Goal: Task Accomplishment & Management: Use online tool/utility

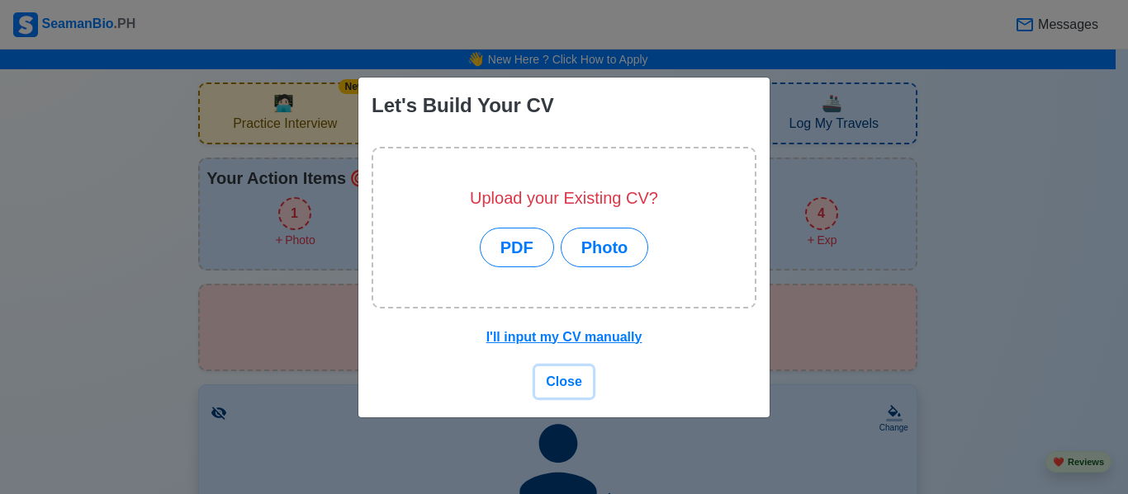
click at [562, 386] on span "Close" at bounding box center [564, 382] width 36 height 14
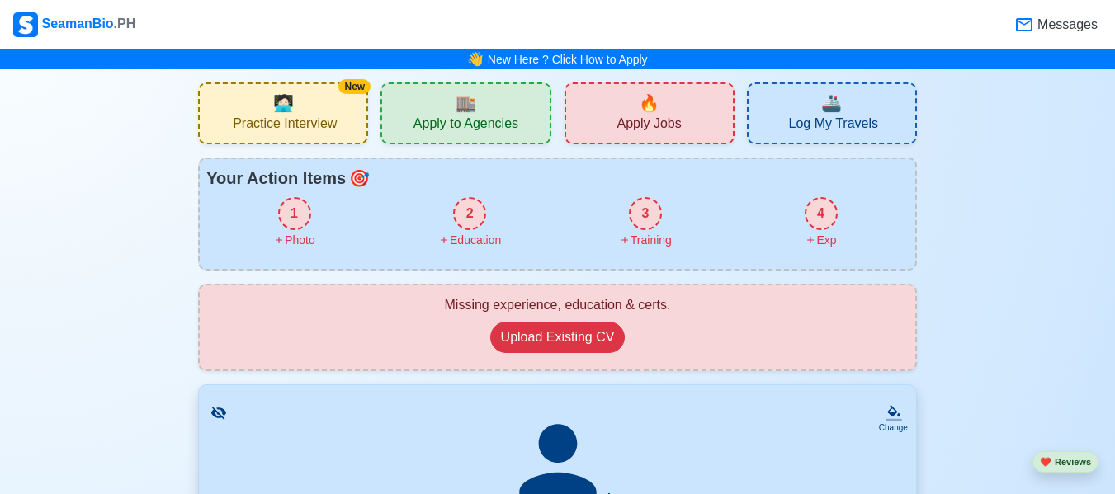
click at [783, 96] on div "🚢 Log My Travels" at bounding box center [832, 114] width 170 height 62
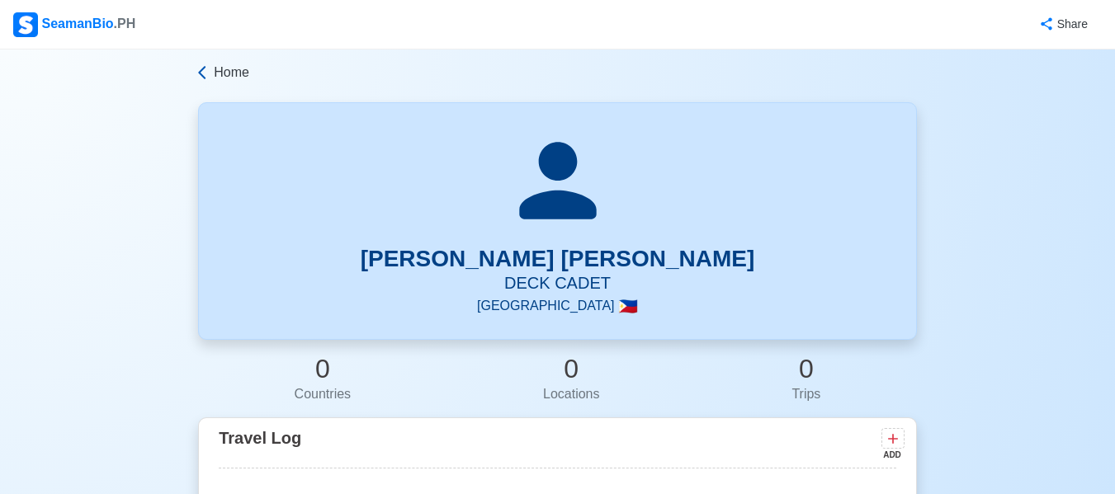
click at [205, 69] on icon at bounding box center [202, 72] width 17 height 17
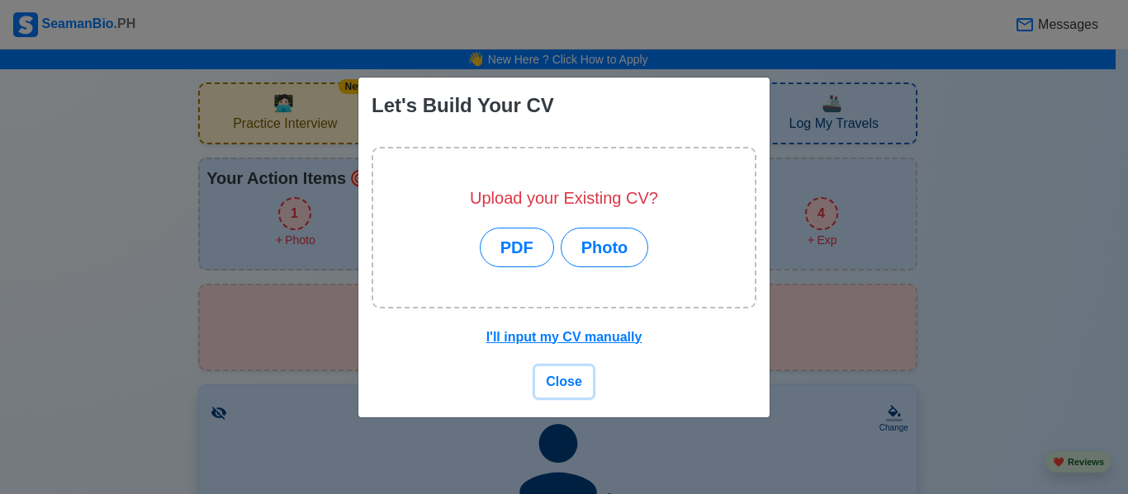
click at [560, 380] on span "Close" at bounding box center [564, 382] width 36 height 14
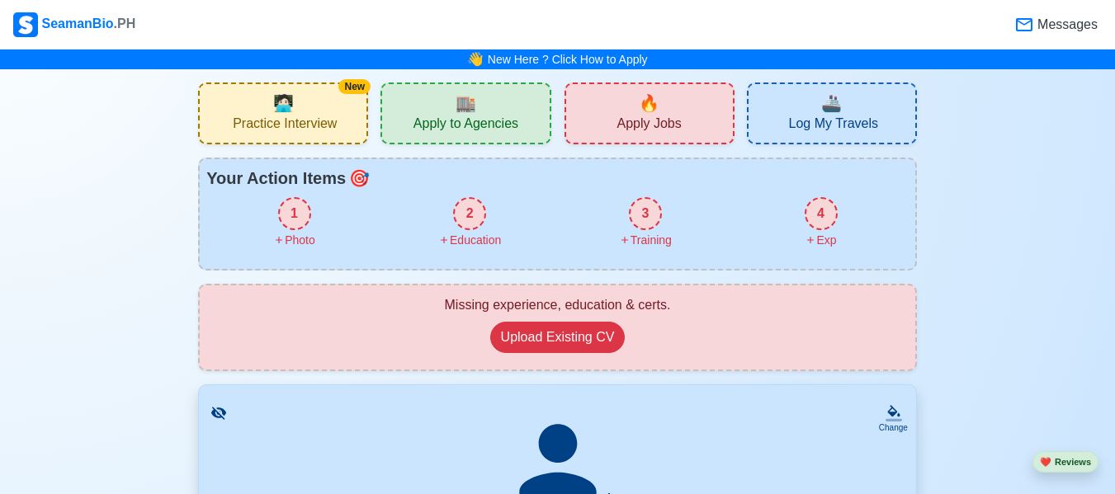
click at [605, 101] on div "🔥 Apply Jobs" at bounding box center [650, 114] width 170 height 62
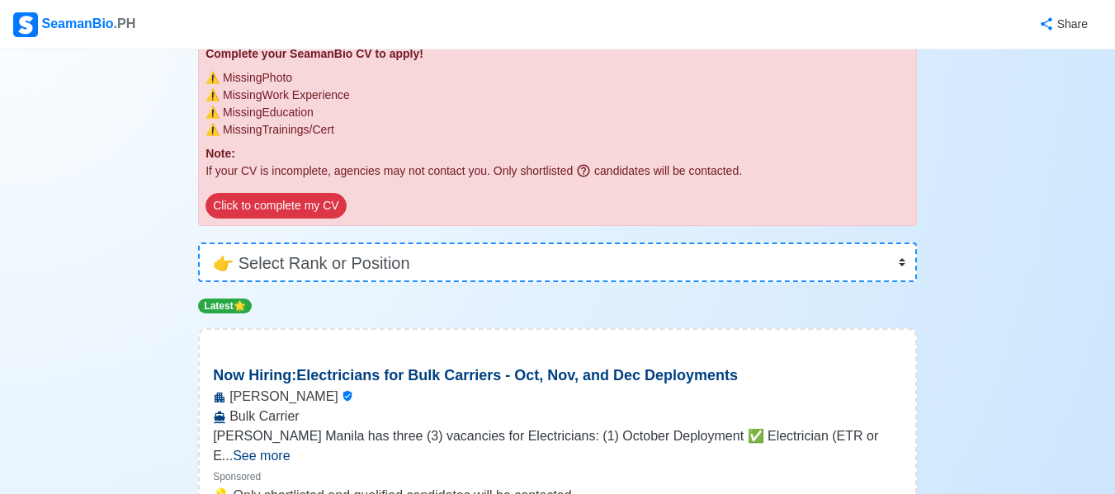
scroll to position [164, 0]
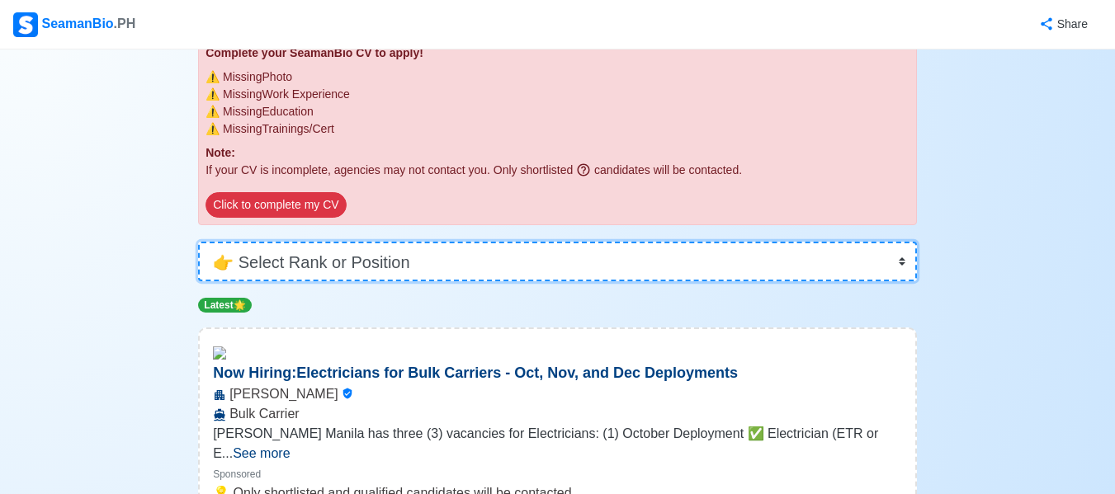
click at [527, 269] on select "👉 Select Rank or Position Master Chief Officer 2nd Officer 3rd Officer Junior O…" at bounding box center [557, 262] width 719 height 40
click at [198, 242] on select "👉 Select Rank or Position Master Chief Officer 2nd Officer 3rd Officer Junior O…" at bounding box center [557, 262] width 719 height 40
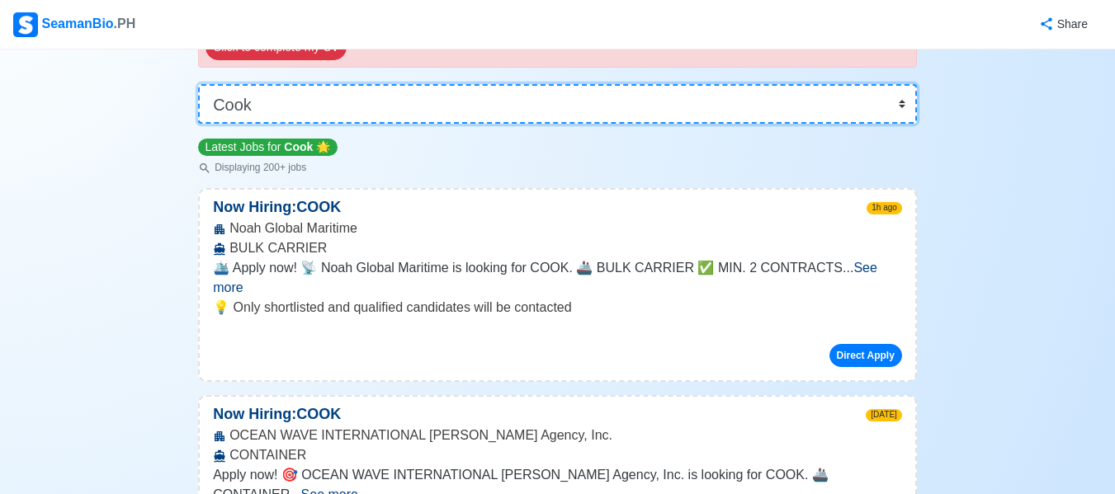
scroll to position [323, 0]
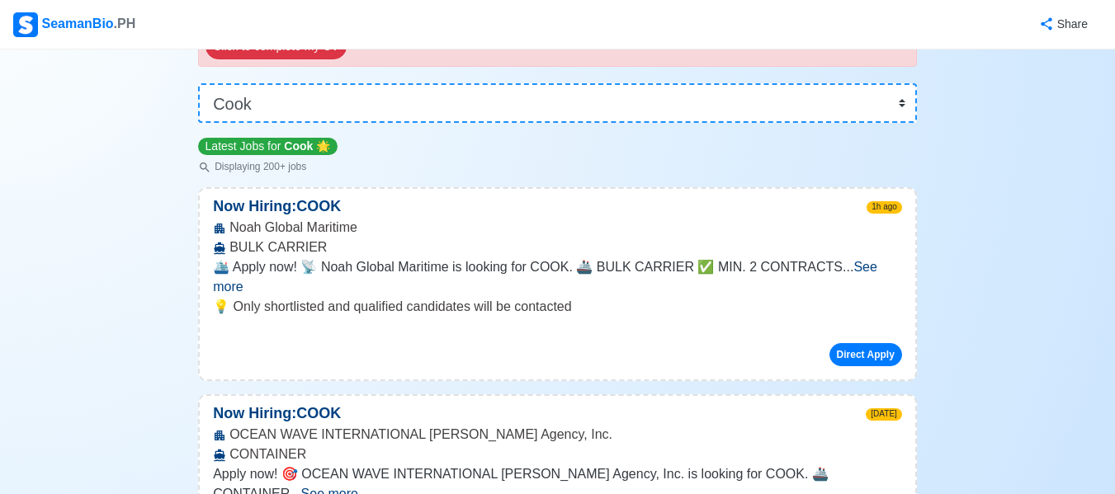
click at [646, 268] on span "🛳️ Apply now! 📡 Noah Global Maritime is looking for COOK. 🚢 BULK CARRIER ✅ MIN.…" at bounding box center [528, 267] width 630 height 14
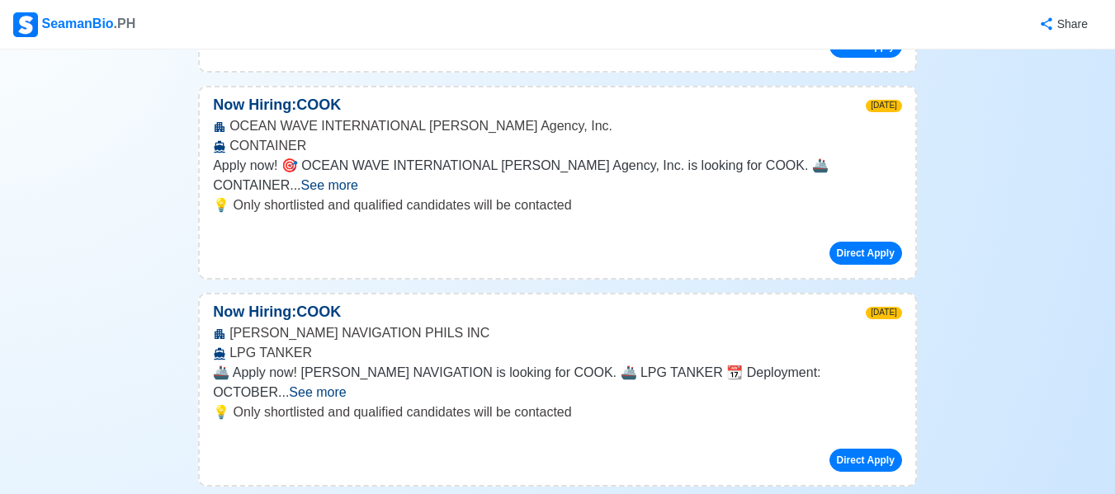
scroll to position [641, 0]
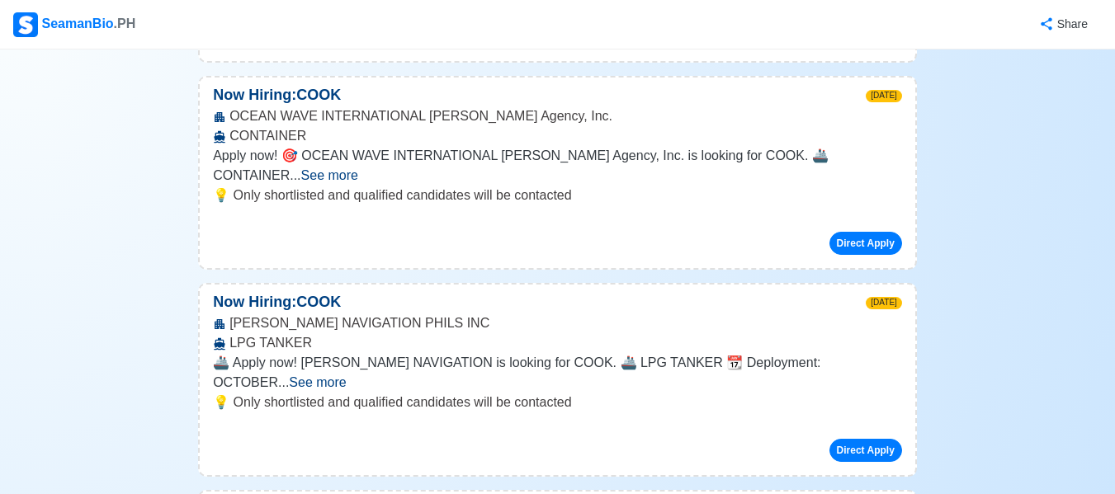
click at [346, 376] on span "See more" at bounding box center [317, 383] width 57 height 14
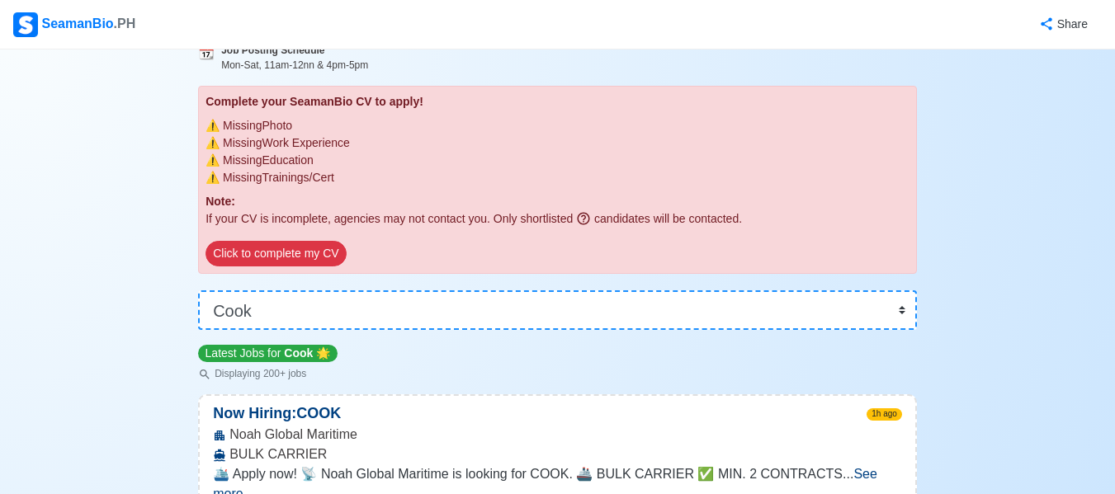
scroll to position [124, 0]
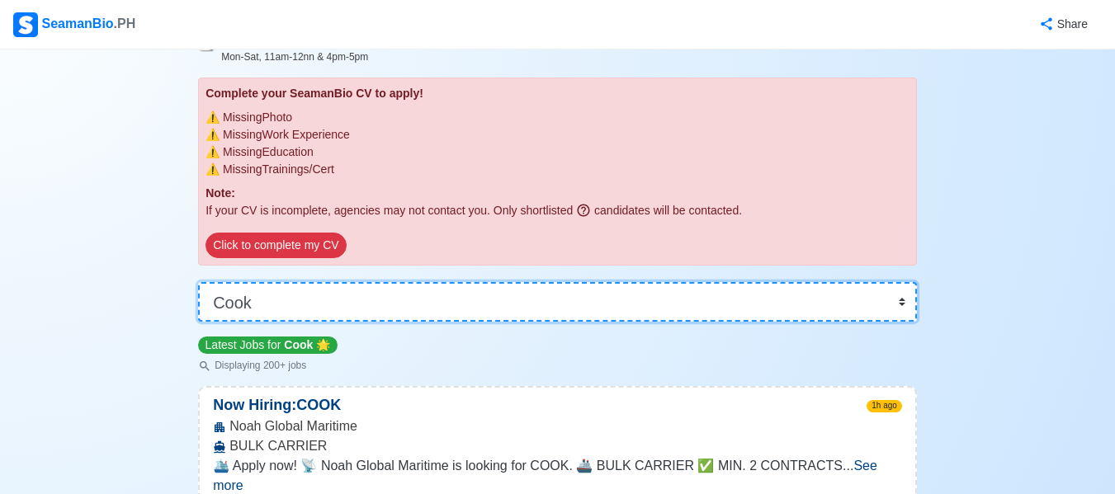
click at [271, 305] on select "👉 Select Rank or Position Master Chief Officer 2nd Officer 3rd Officer Junior O…" at bounding box center [557, 302] width 719 height 40
click at [198, 282] on select "👉 Select Rank or Position Master Chief Officer 2nd Officer 3rd Officer Junior O…" at bounding box center [557, 302] width 719 height 40
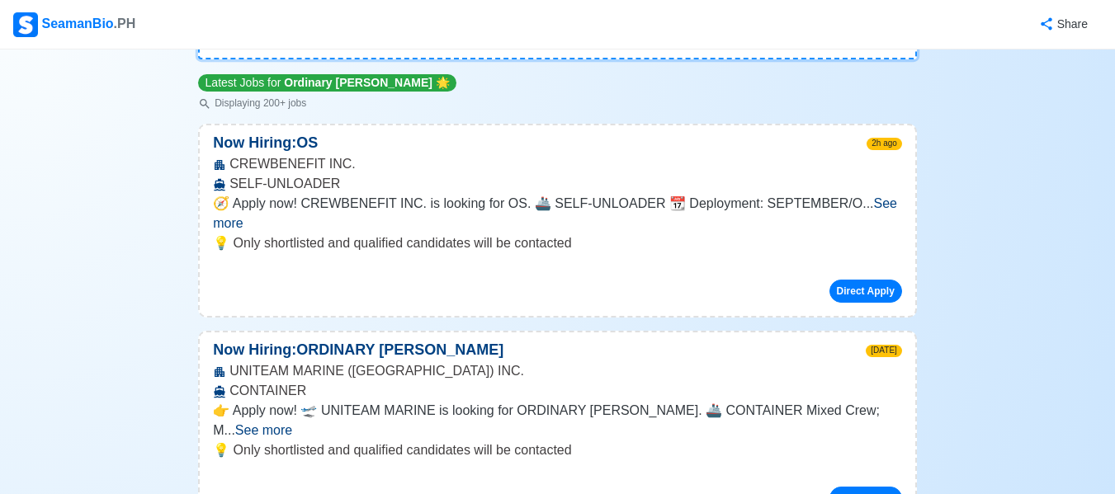
scroll to position [387, 0]
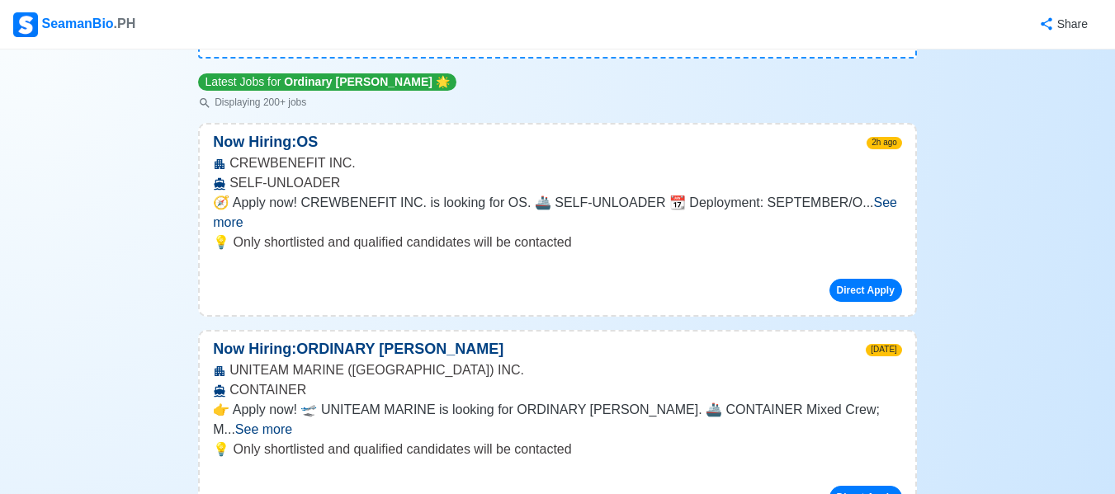
click at [848, 208] on span "See more" at bounding box center [555, 213] width 684 height 34
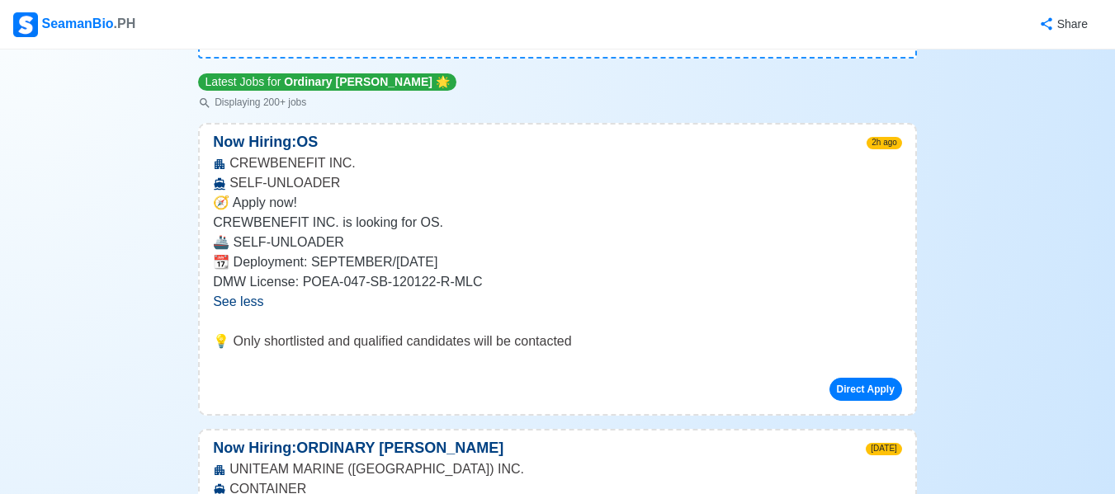
drag, startPoint x: 848, startPoint y: 208, endPoint x: 424, endPoint y: 254, distance: 426.0
click at [424, 254] on span "🧭 Apply now! CREWBENEFIT INC. is looking for OS. 🚢 SELF-UNLOADER 📆 Deployment: …" at bounding box center [557, 242] width 689 height 99
click at [511, 189] on div "CREWBENEFIT INC. SELF-UNLOADER" at bounding box center [558, 174] width 716 height 40
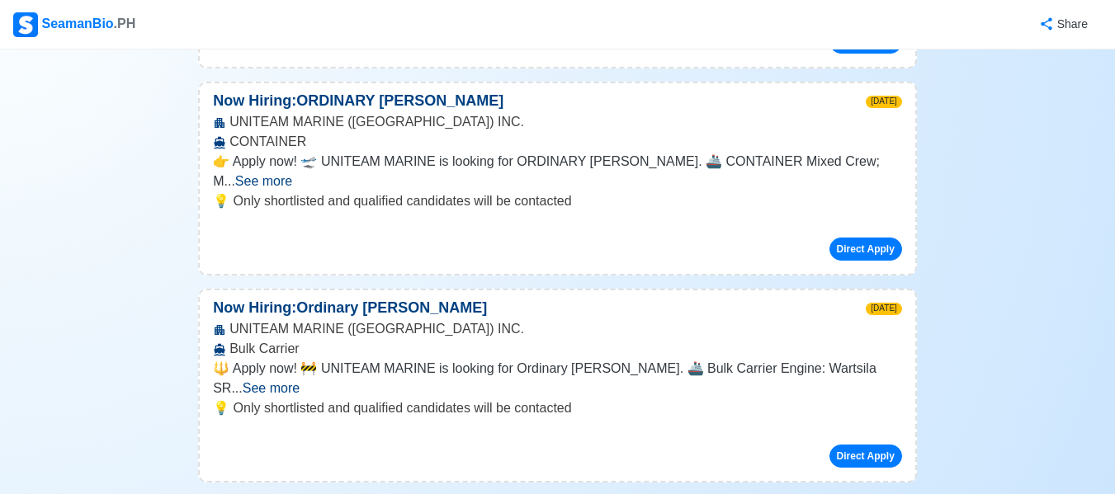
scroll to position [736, 0]
click at [739, 136] on div "UNITEAM MARINE ([GEOGRAPHIC_DATA]) INC. CONTAINER" at bounding box center [558, 131] width 716 height 40
click at [292, 173] on span "See more" at bounding box center [263, 180] width 57 height 14
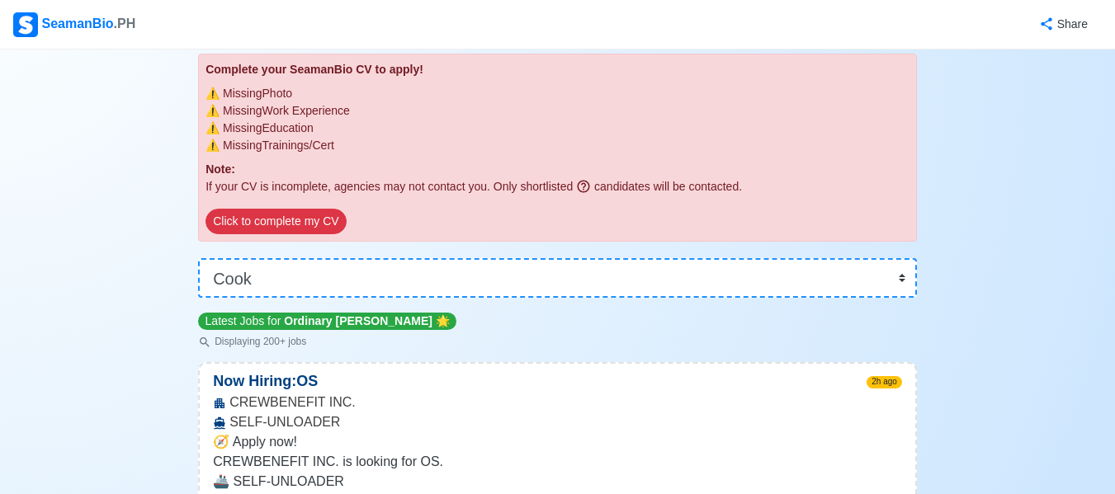
scroll to position [0, 0]
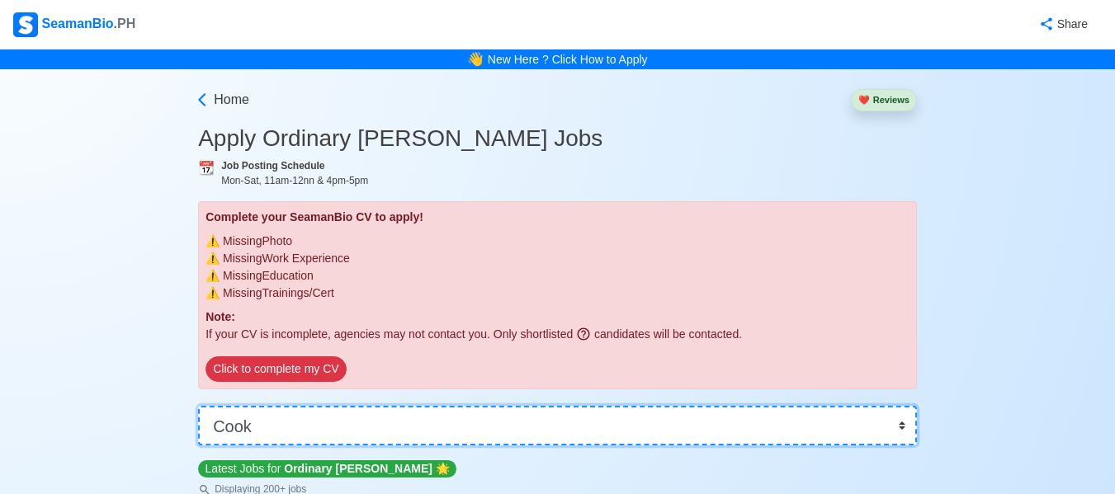
click at [356, 426] on select "👉 Select Rank or Position Master Chief Officer 2nd Officer 3rd Officer Junior O…" at bounding box center [557, 426] width 719 height 40
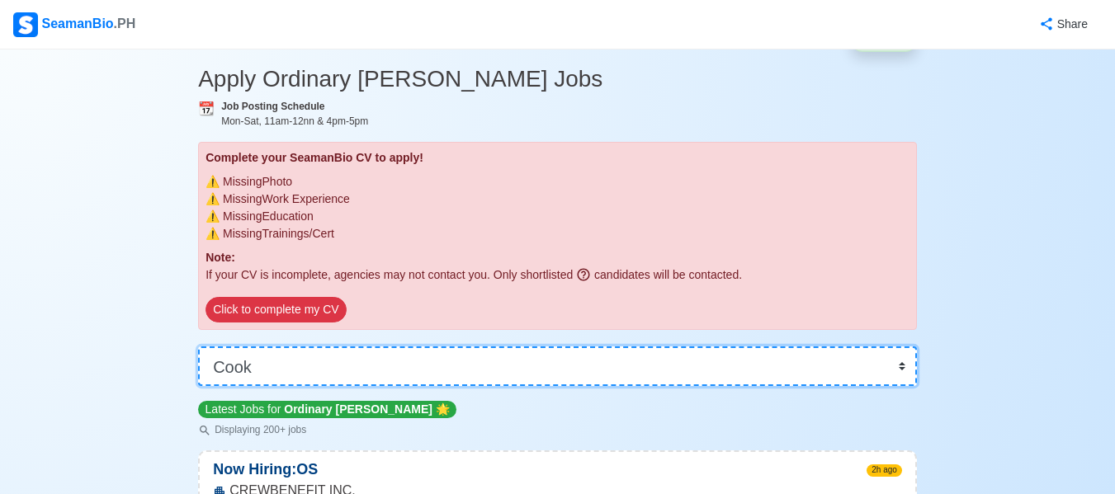
scroll to position [64, 0]
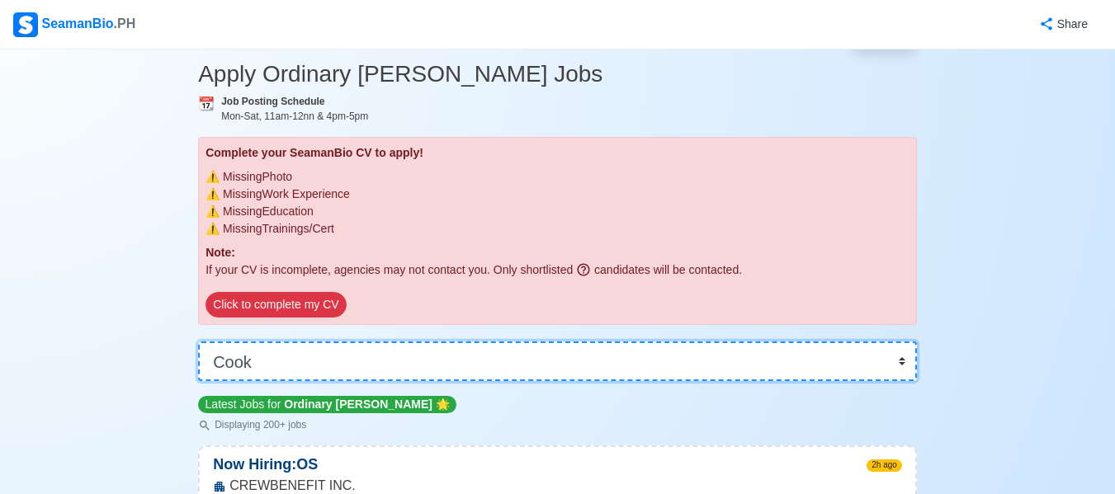
click at [371, 359] on select "👉 Select Rank or Position Master Chief Officer 2nd Officer 3rd Officer Junior O…" at bounding box center [557, 362] width 719 height 40
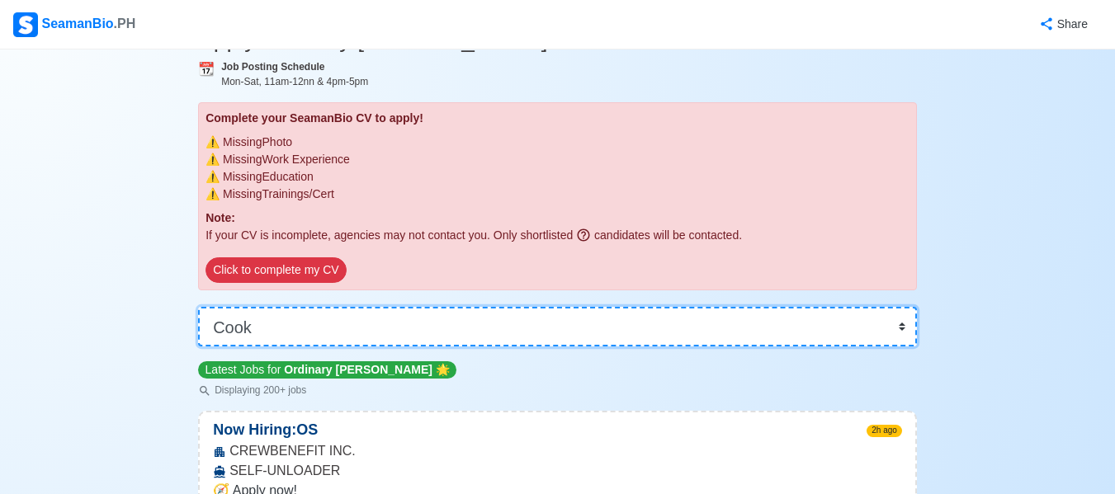
scroll to position [100, 0]
click at [376, 310] on select "👉 Select Rank or Position Master Chief Officer 2nd Officer 3rd Officer Junior O…" at bounding box center [557, 326] width 719 height 40
click at [198, 306] on select "👉 Select Rank or Position Master Chief Officer 2nd Officer 3rd Officer Junior O…" at bounding box center [557, 326] width 719 height 40
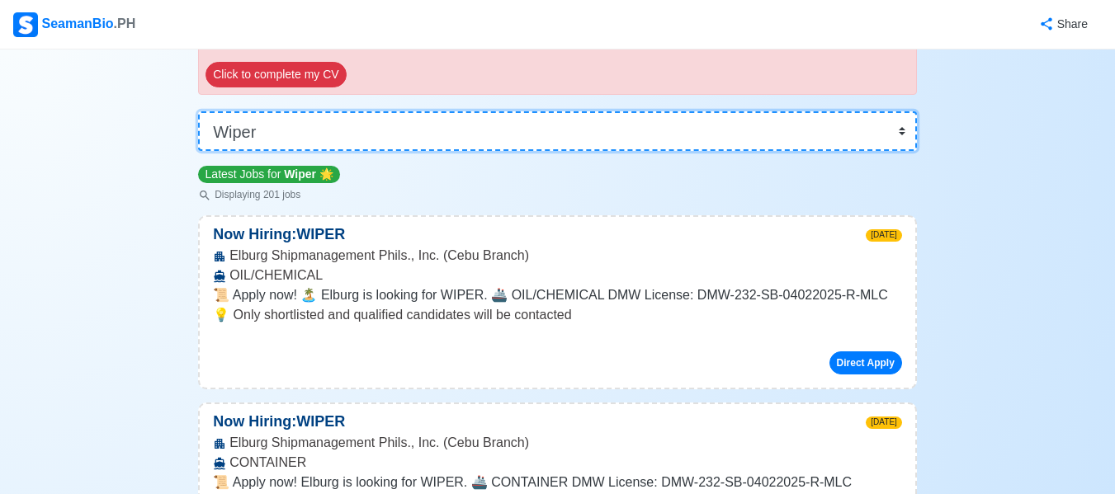
scroll to position [338, 0]
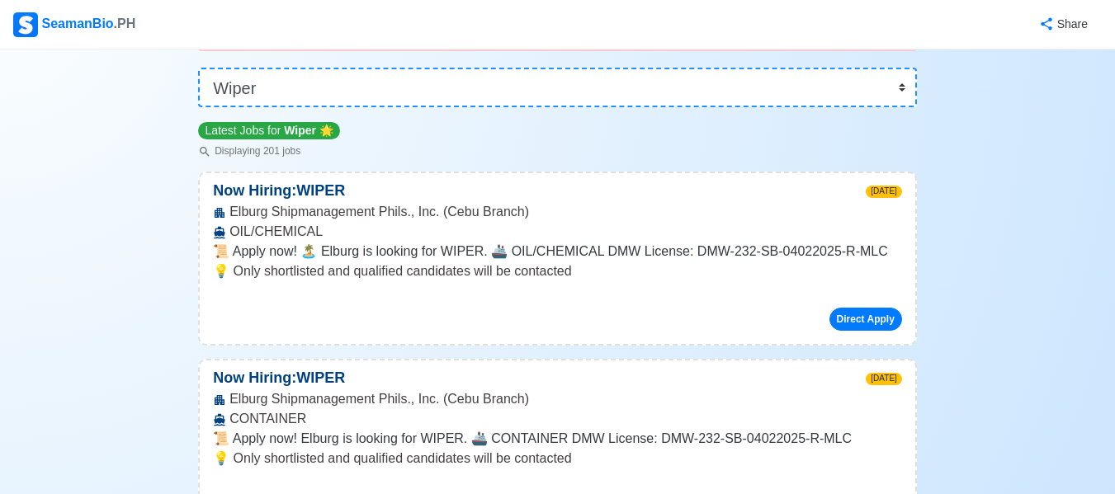
click at [566, 274] on p "💡 Only shortlisted and qualified candidates will be contacted" at bounding box center [557, 272] width 689 height 20
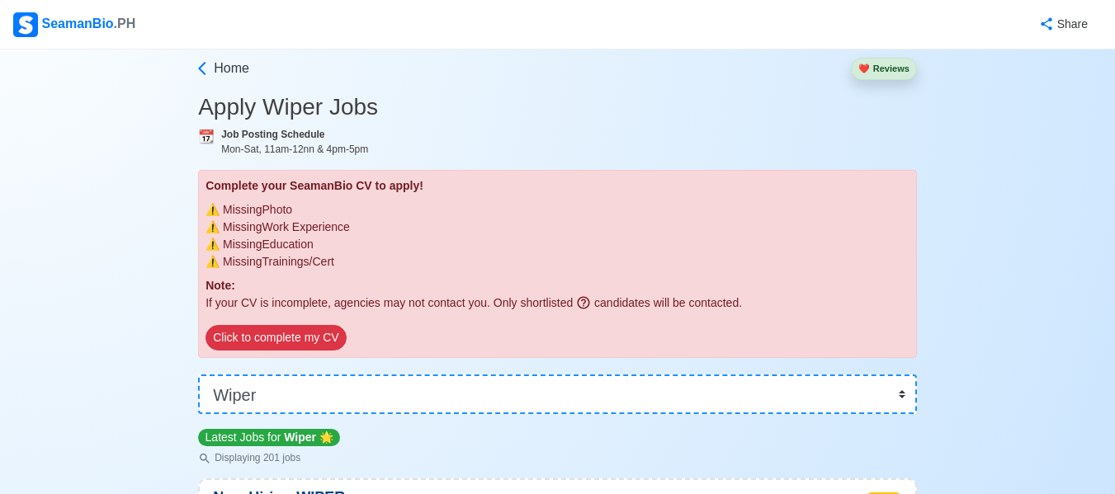
scroll to position [0, 0]
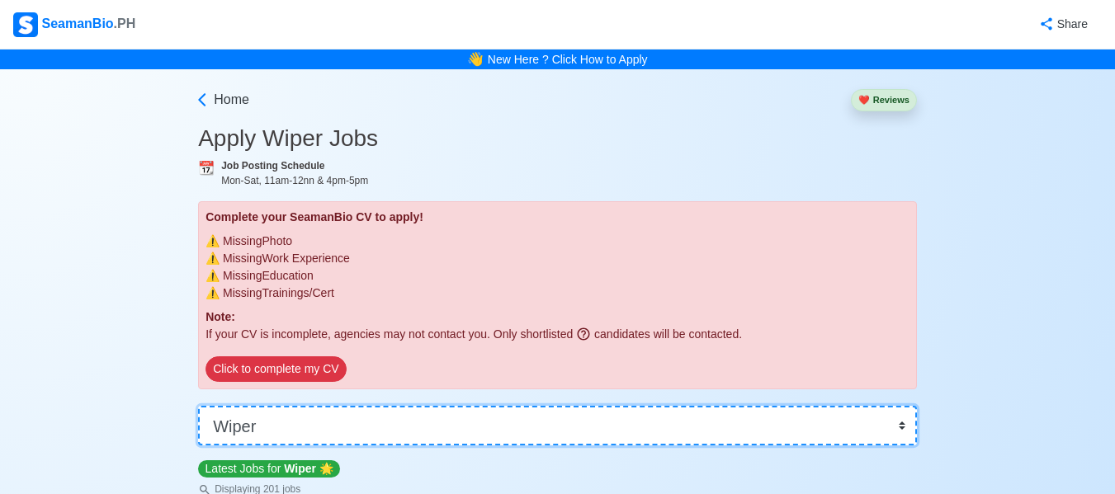
click at [367, 428] on select "👉 Select Rank or Position Master Chief Officer 2nd Officer 3rd Officer Junior O…" at bounding box center [557, 426] width 719 height 40
select select "Cadet"
click at [198, 406] on select "👉 Select Rank or Position Master Chief Officer 2nd Officer 3rd Officer Junior O…" at bounding box center [557, 426] width 719 height 40
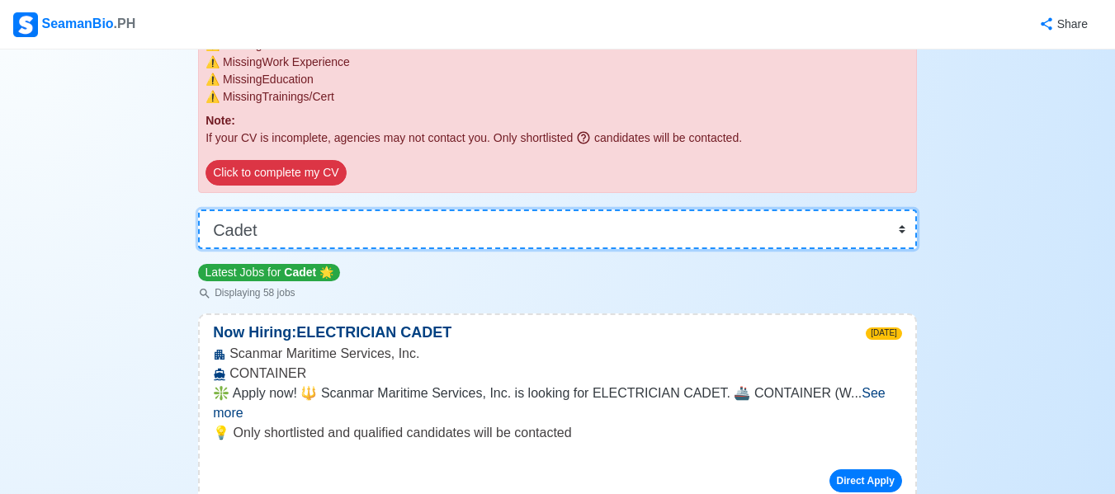
scroll to position [197, 0]
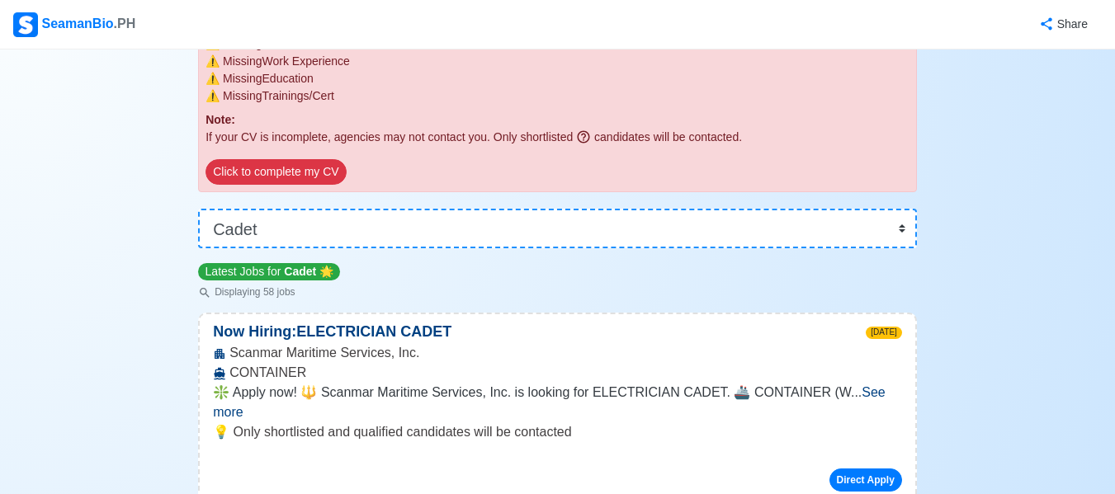
click at [439, 181] on div "Click to complete my CV" at bounding box center [558, 175] width 704 height 32
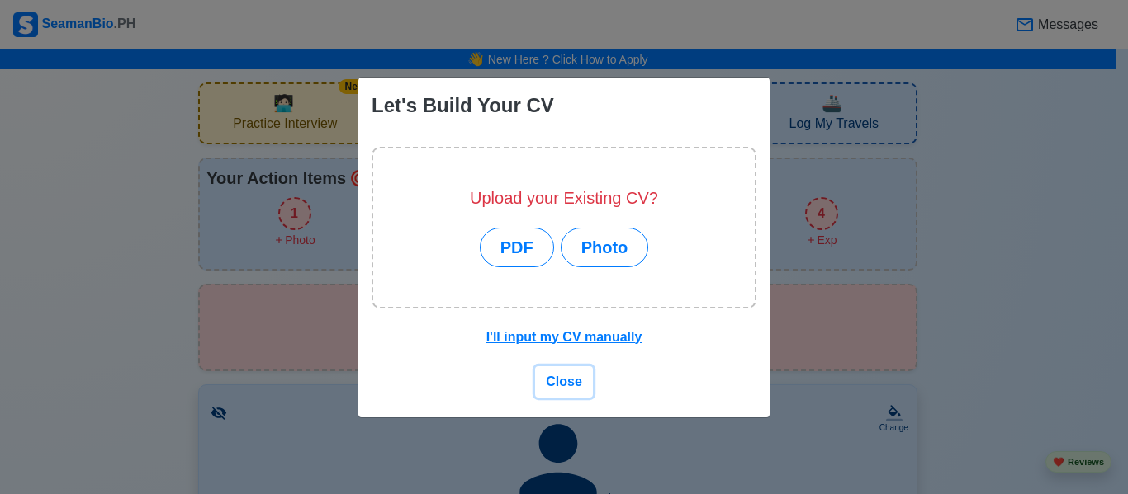
click at [544, 375] on button "Close" at bounding box center [564, 382] width 58 height 31
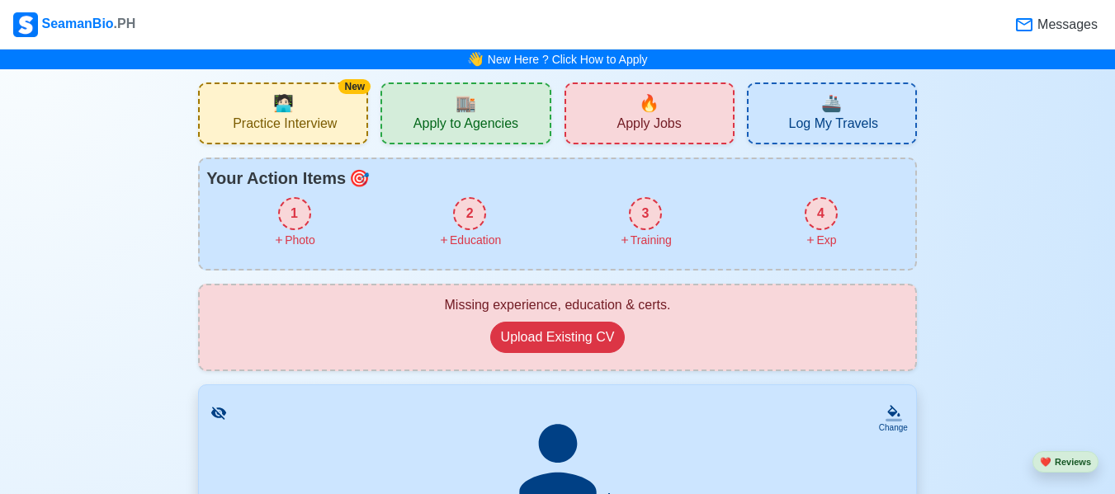
click at [626, 128] on span "Apply Jobs" at bounding box center [649, 126] width 64 height 21
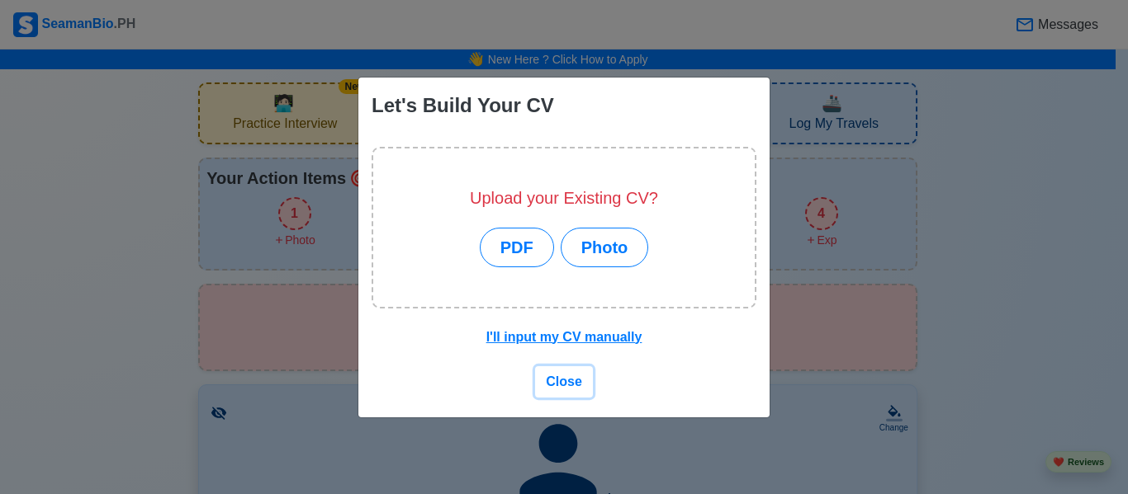
click at [570, 376] on span "Close" at bounding box center [564, 382] width 36 height 14
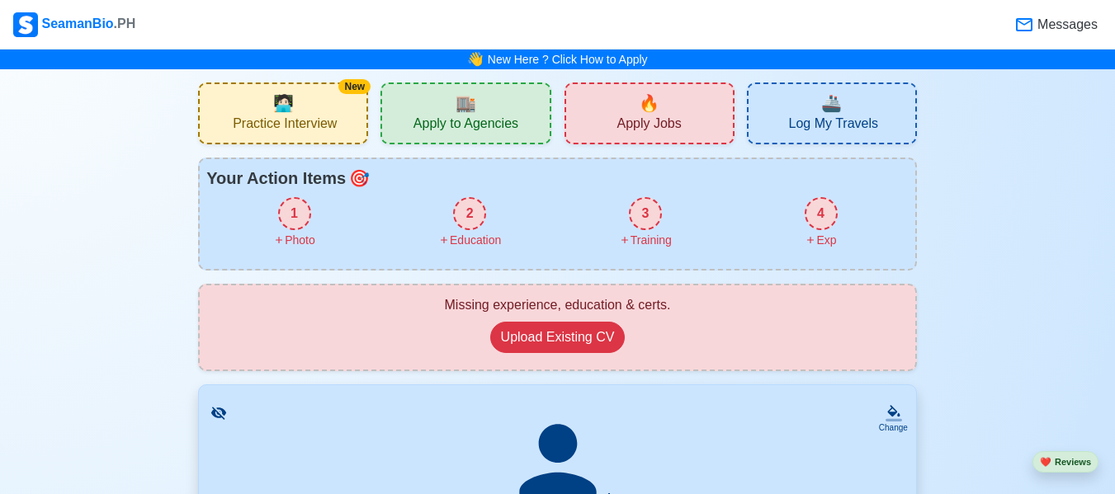
click at [622, 121] on span "Apply Jobs" at bounding box center [649, 126] width 64 height 21
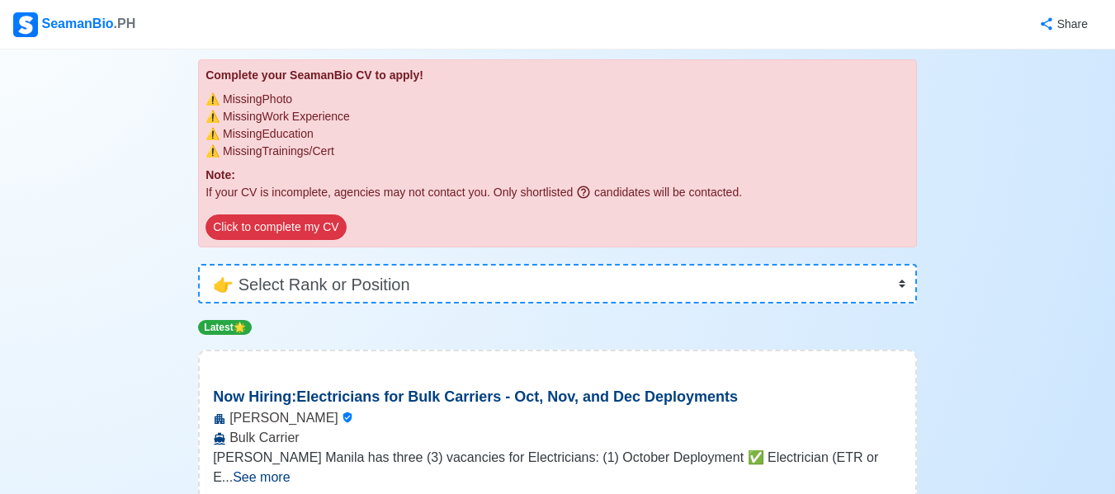
scroll to position [143, 0]
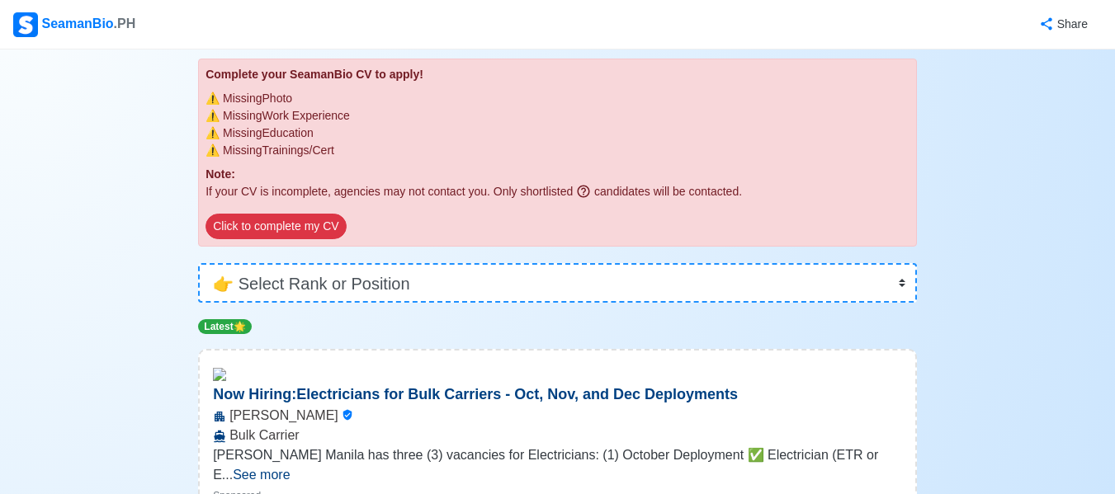
drag, startPoint x: 580, startPoint y: 237, endPoint x: 584, endPoint y: 254, distance: 17.6
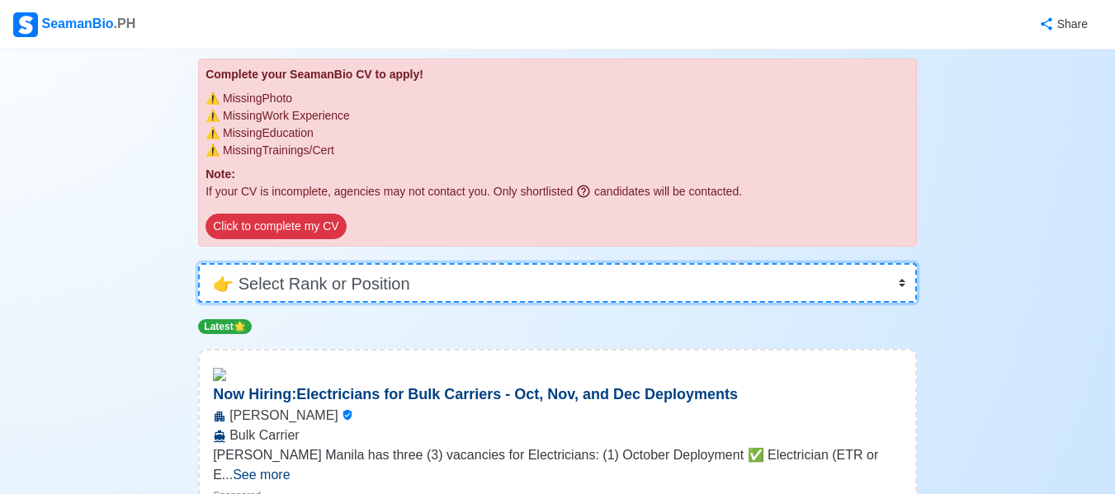
click at [588, 278] on select "👉 Select Rank or Position Master Chief Officer 2nd Officer 3rd Officer Junior O…" at bounding box center [557, 283] width 719 height 40
select select "Cadet"
click at [198, 263] on select "👉 Select Rank or Position Master Chief Officer 2nd Officer 3rd Officer Junior O…" at bounding box center [557, 283] width 719 height 40
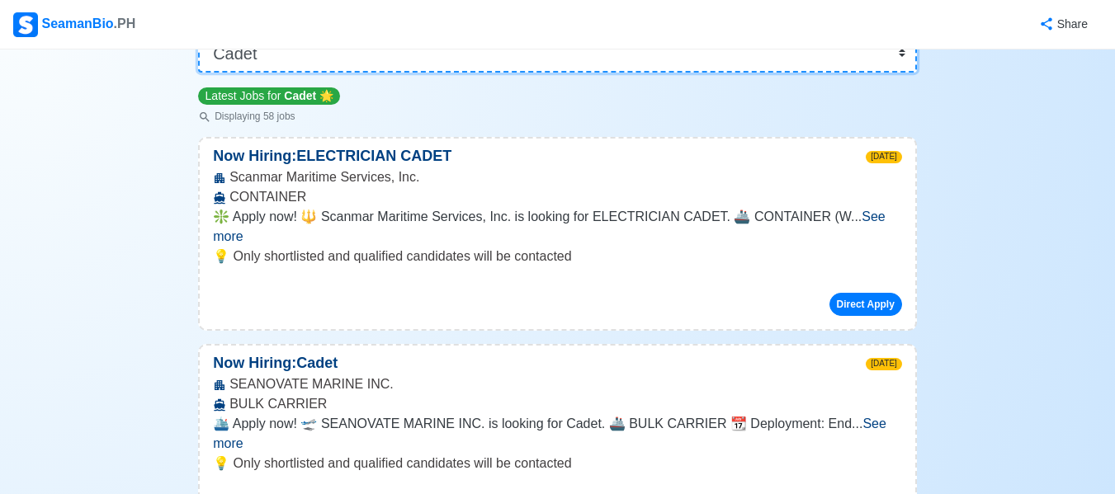
scroll to position [395, 0]
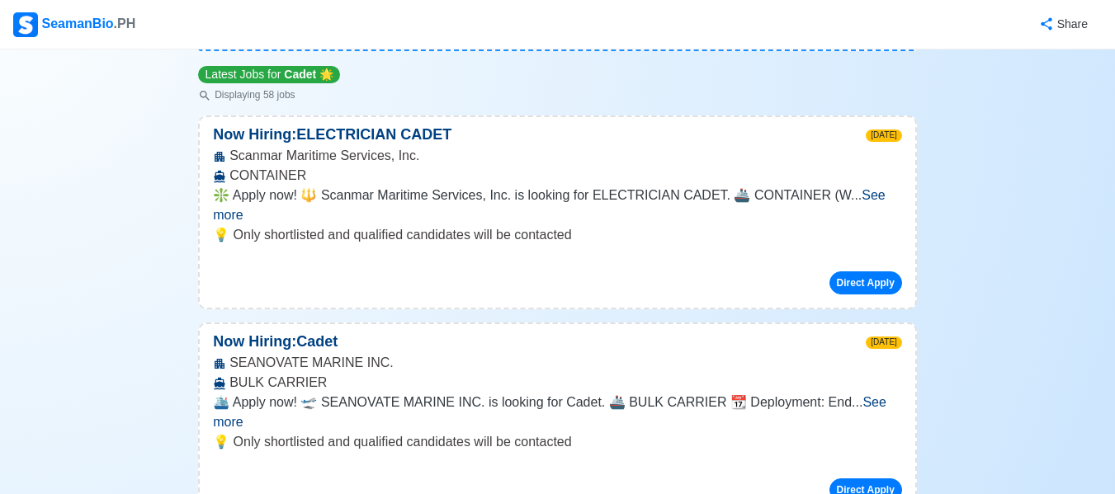
click at [272, 96] on p "Displaying 58 jobs" at bounding box center [269, 95] width 142 height 15
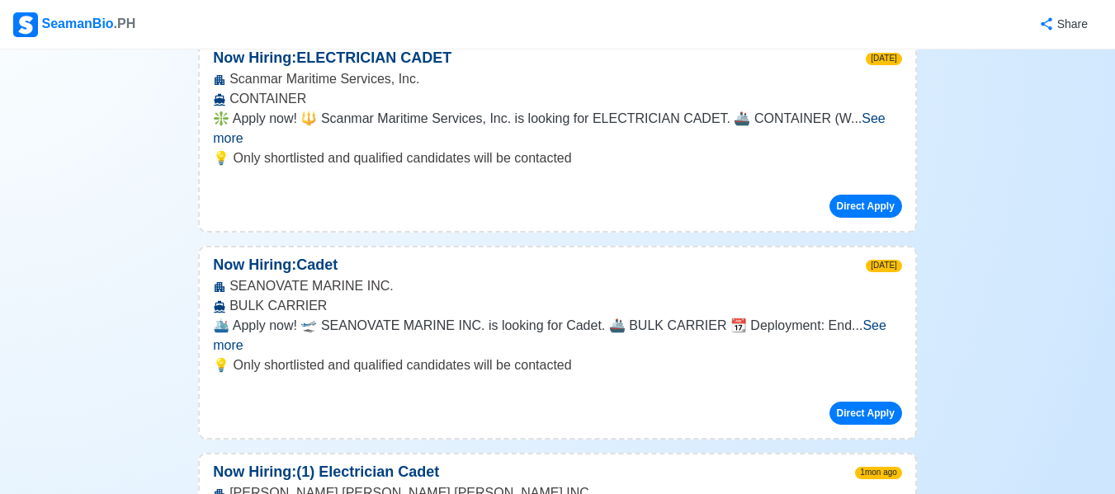
scroll to position [472, 0]
click at [865, 111] on span "See more" at bounding box center [549, 128] width 673 height 34
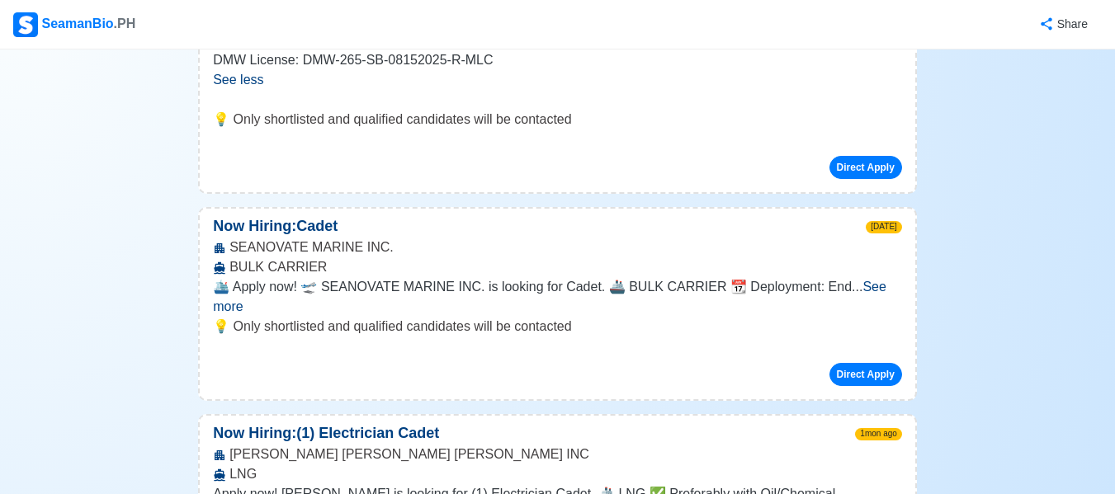
scroll to position [610, 0]
click at [858, 287] on span "See more" at bounding box center [550, 296] width 674 height 34
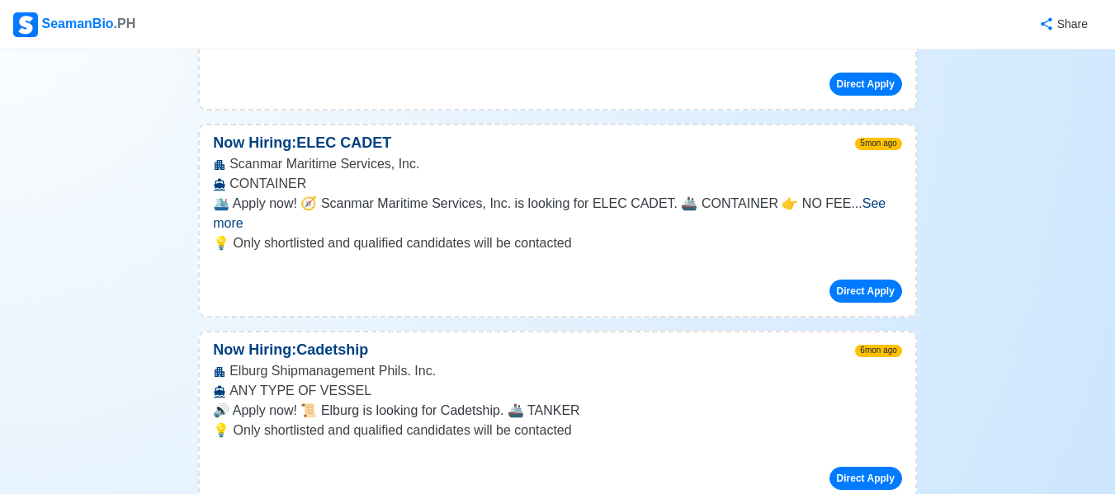
scroll to position [5560, 0]
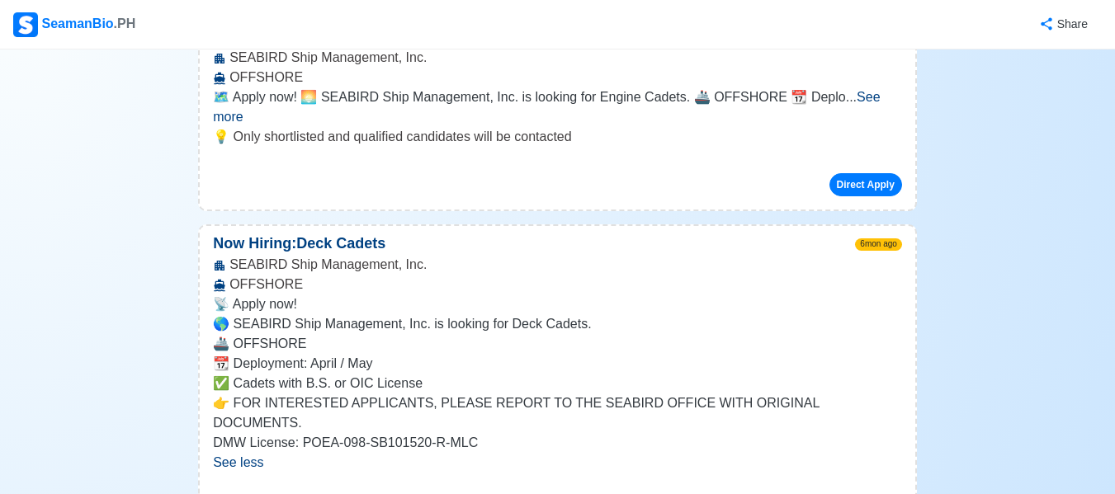
scroll to position [6059, 0]
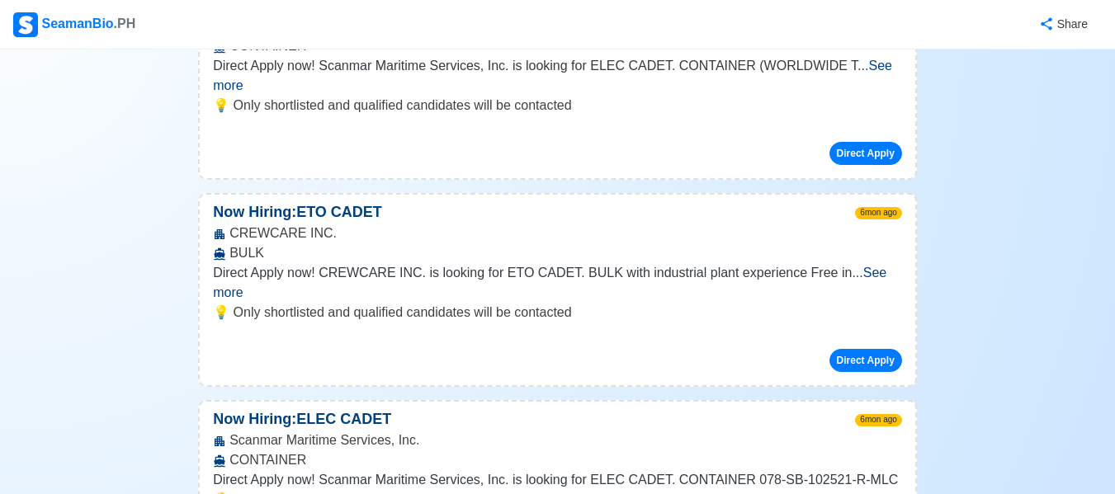
scroll to position [7284, 0]
